Goal: Find contact information: Obtain details needed to contact an individual or organization

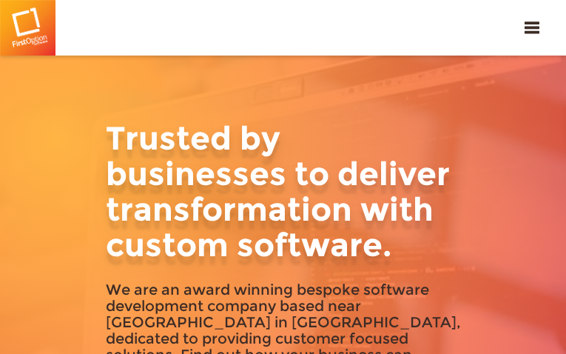
type input "vahocFZETkNP"
type input "[EMAIL_ADDRESS][DOMAIN_NAME]"
type input "9555674534"
type input "fBgXdJmCtzsGO"
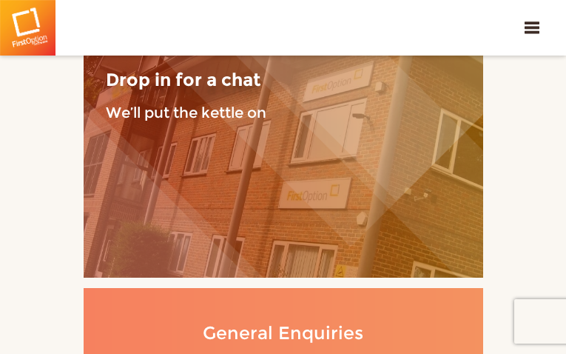
type input "TgpFYPybOLSHpEZ"
type input "[EMAIL_ADDRESS][DOMAIN_NAME]"
type input "6527021389"
type input "pzEwApdH"
type input "BpwsvfYrN"
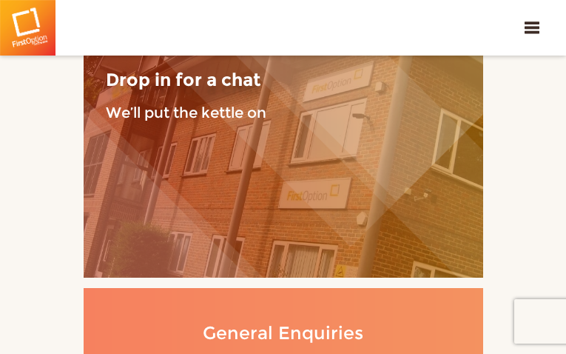
type input "[EMAIL_ADDRESS][DOMAIN_NAME]"
type input "6213352169"
type input "hzsSqQBftVoW"
type input "xBVekeLSxFqobJz"
type input "[EMAIL_ADDRESS][DOMAIN_NAME]"
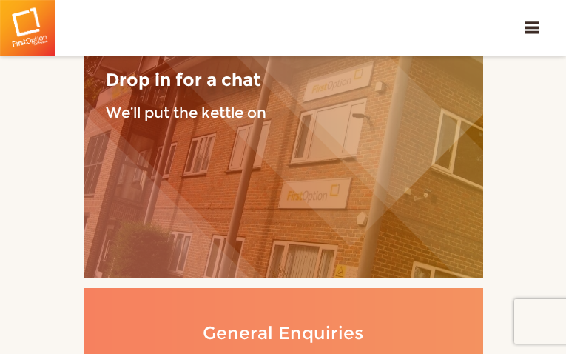
type input "ATcpUVEHcrafgXE"
